Goal: Task Accomplishment & Management: Manage account settings

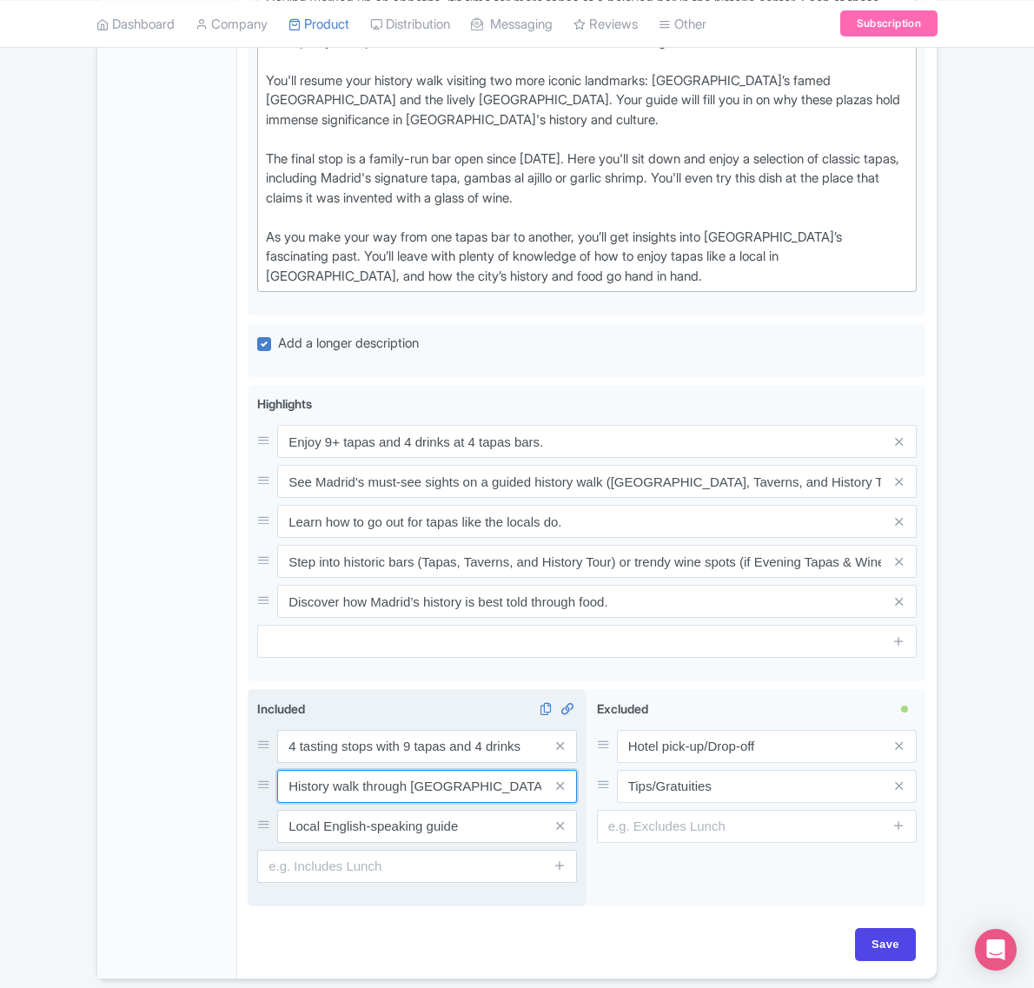
drag, startPoint x: 375, startPoint y: 801, endPoint x: 282, endPoint y: 762, distance: 99.8
click at [282, 762] on div "4 tasting stops with 9 tapas and 4 drinks History walk through [GEOGRAPHIC_DATA…" at bounding box center [417, 786] width 320 height 113
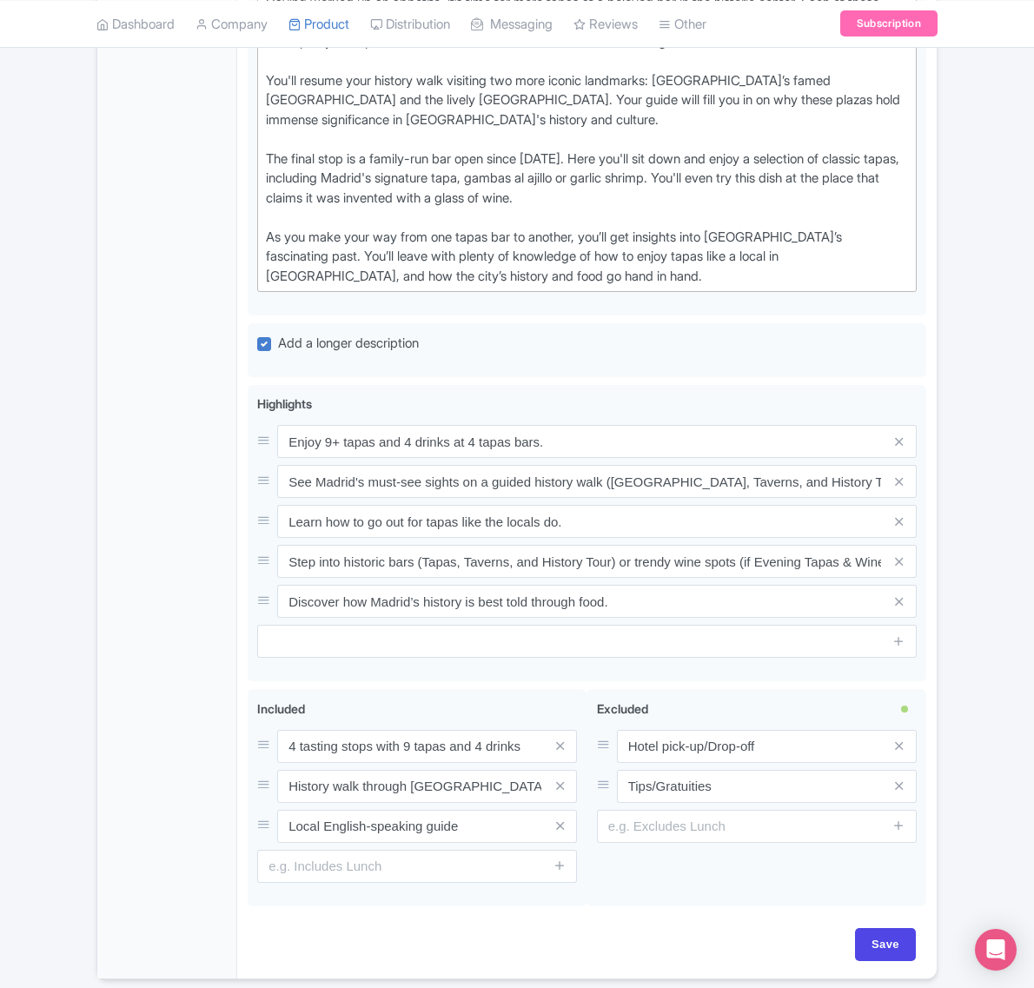
click at [132, 554] on div "General Booking Info Locations Settings Pricing Gallery Itinerary FAQs" at bounding box center [167, 94] width 140 height 1770
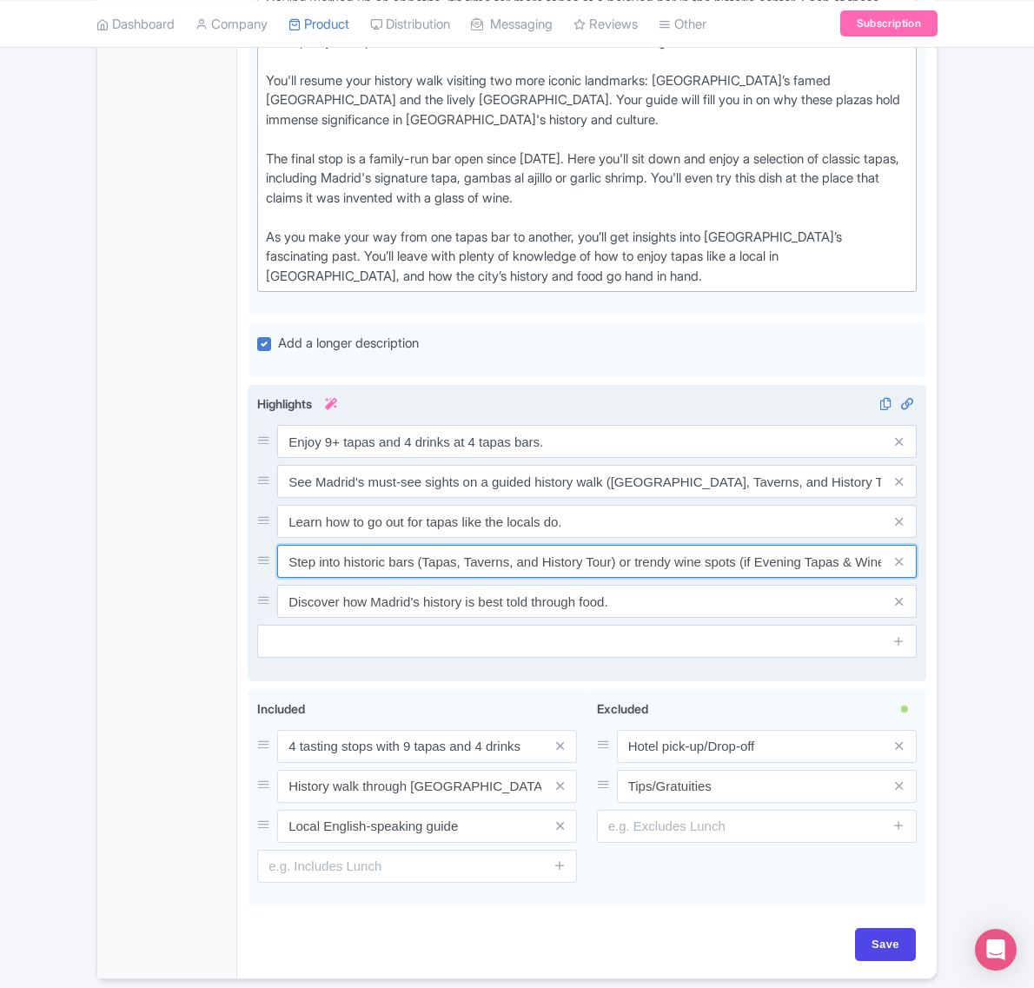
drag, startPoint x: 281, startPoint y: 555, endPoint x: 415, endPoint y: 559, distance: 133.9
click at [415, 561] on input "Step into historic bars (Tapas, Taverns, and History Tour) or trendy wine spots…" at bounding box center [597, 561] width 640 height 33
